Goal: Navigation & Orientation: Find specific page/section

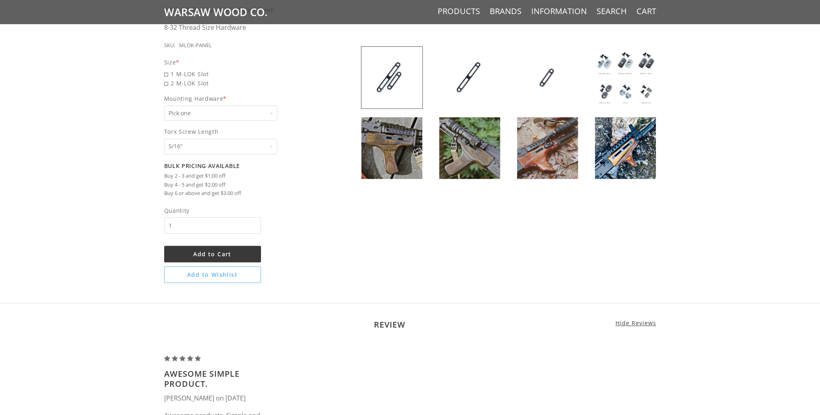
scroll to position [545, 0]
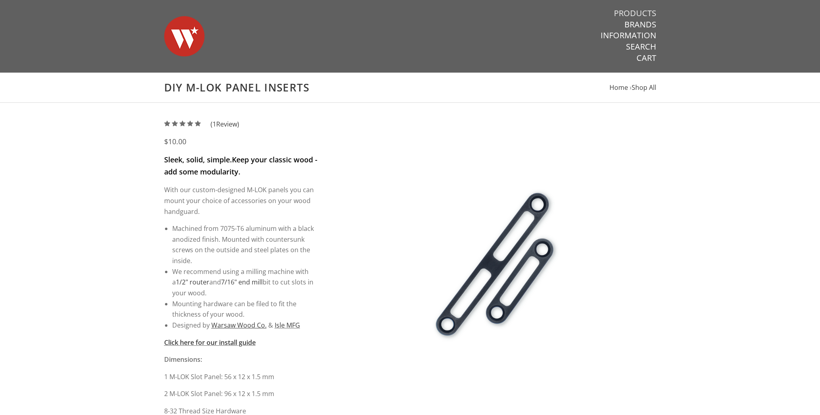
click at [653, 12] on link "Products" at bounding box center [635, 13] width 42 height 10
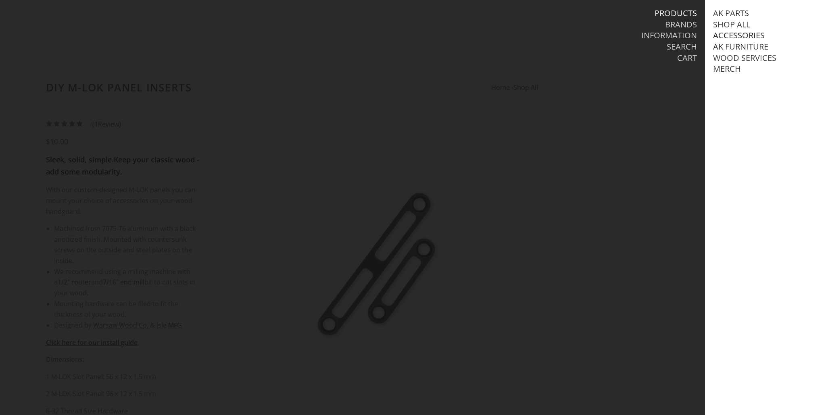
click at [745, 37] on link "Accessories" at bounding box center [739, 35] width 52 height 10
